Goal: Check status: Check status

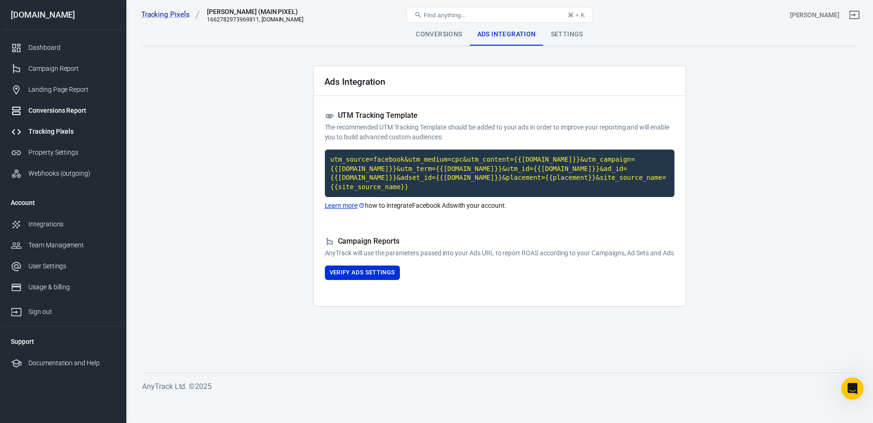
click at [62, 110] on div "Conversions Report" at bounding box center [71, 111] width 87 height 10
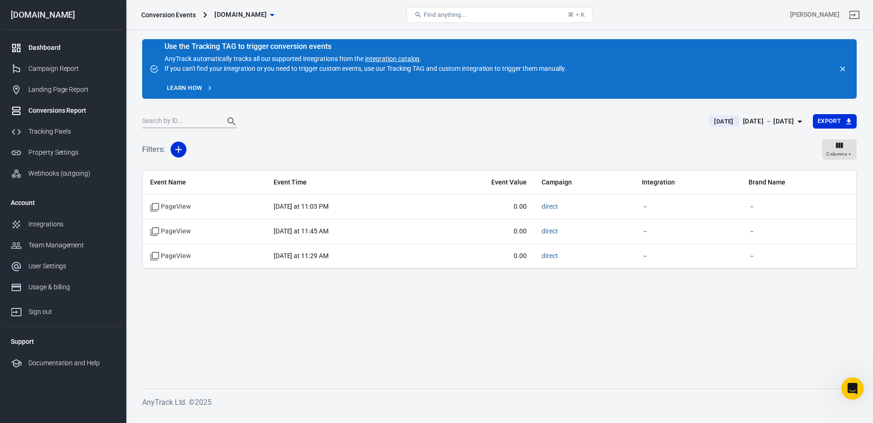
click at [54, 44] on div "Dashboard" at bounding box center [71, 48] width 87 height 10
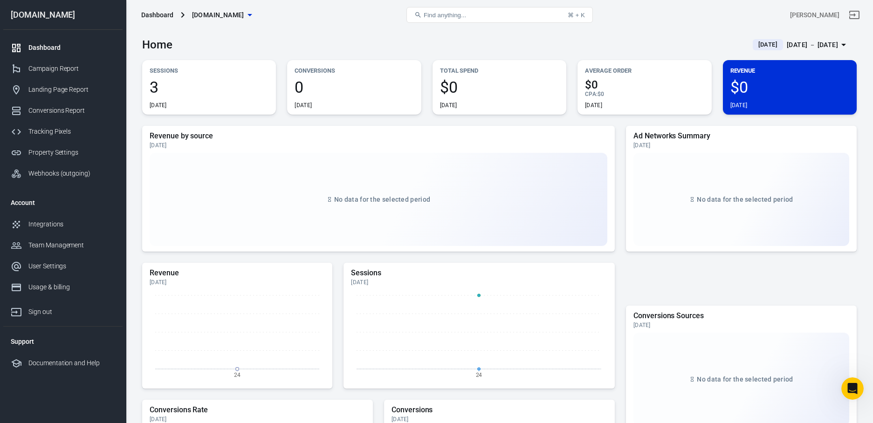
click at [809, 43] on div "[DATE] － [DATE]" at bounding box center [811, 45] width 51 height 12
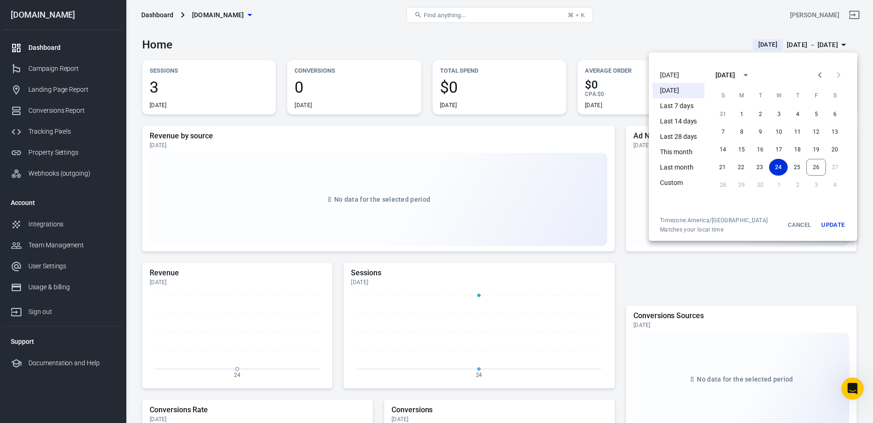
click at [664, 76] on li "[DATE]" at bounding box center [678, 75] width 52 height 15
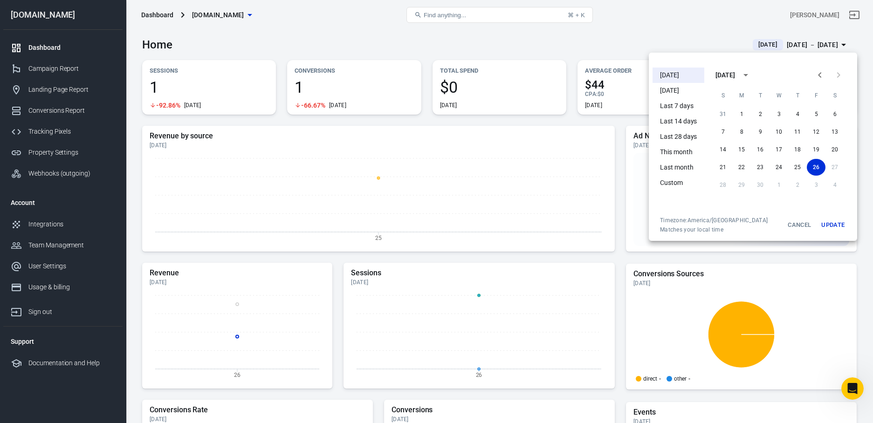
click at [670, 32] on div at bounding box center [436, 211] width 873 height 423
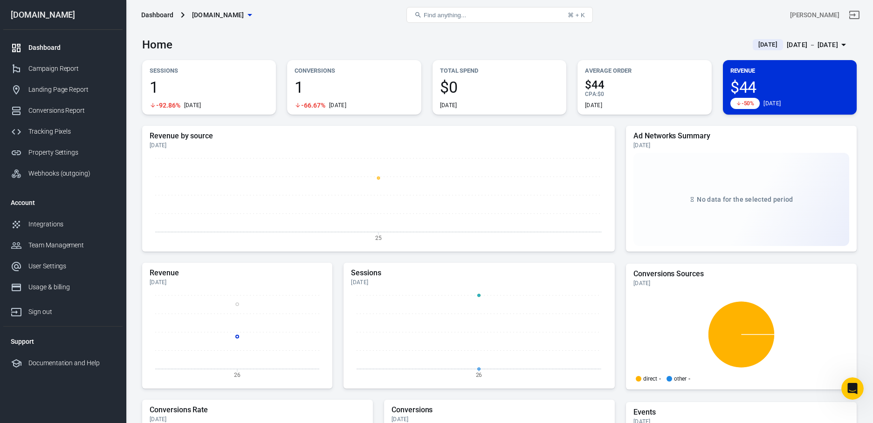
click at [799, 47] on div "[DATE] － [DATE]" at bounding box center [811, 45] width 51 height 12
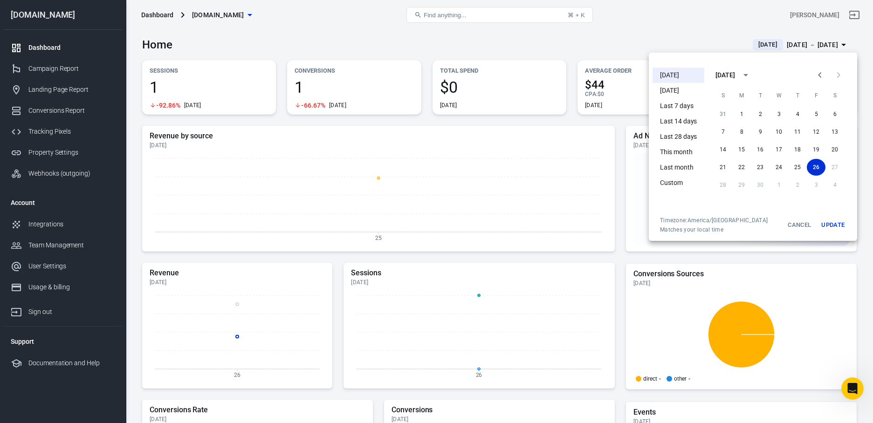
click at [667, 34] on div at bounding box center [436, 211] width 873 height 423
